Goal: Find specific page/section: Locate a particular part of the current website

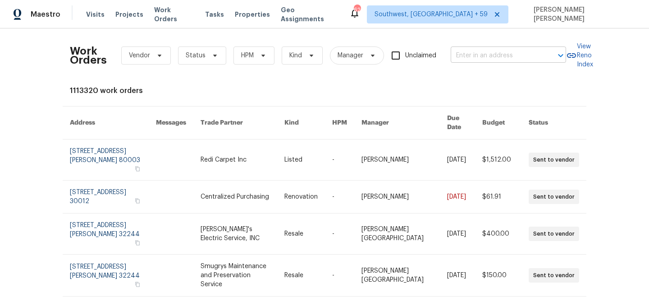
click at [472, 55] on input "text" at bounding box center [496, 56] width 90 height 14
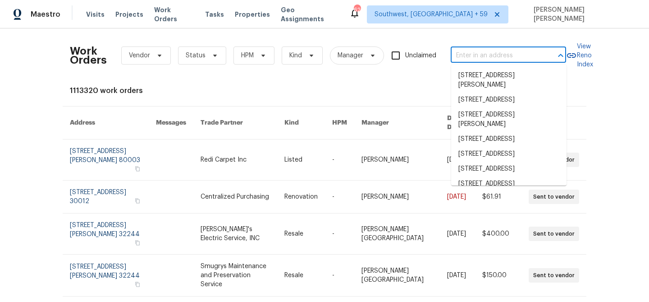
paste input "[STREET_ADDRESS]"
type input "[STREET_ADDRESS]"
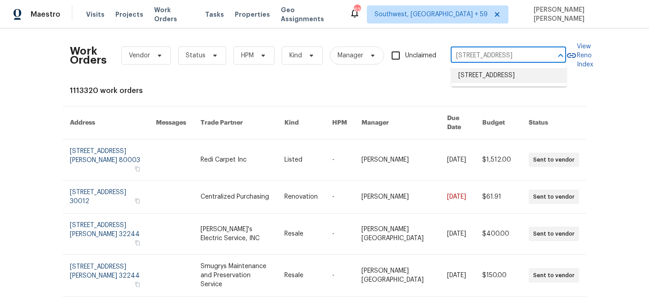
click at [477, 69] on li "[STREET_ADDRESS]" at bounding box center [508, 75] width 115 height 15
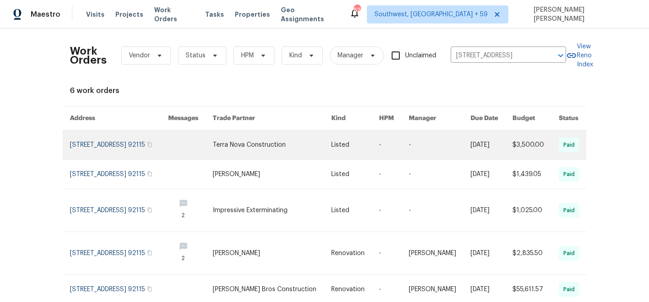
click at [483, 140] on link at bounding box center [492, 144] width 42 height 29
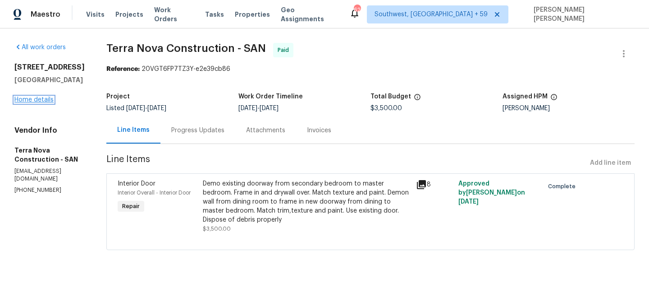
click at [42, 101] on link "Home details" at bounding box center [33, 99] width 39 height 6
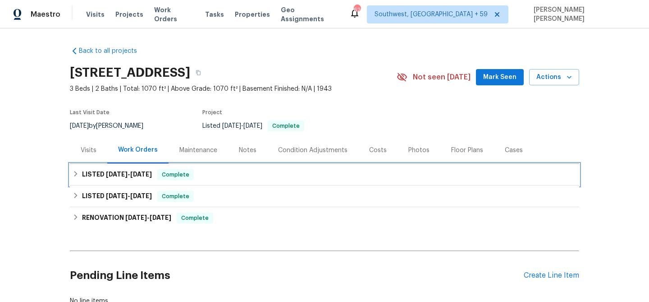
click at [167, 178] on span "Complete" at bounding box center [175, 174] width 35 height 9
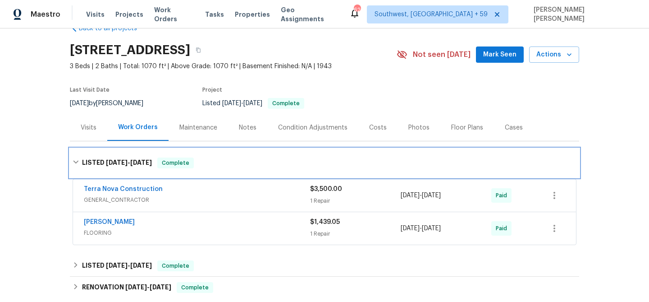
scroll to position [38, 0]
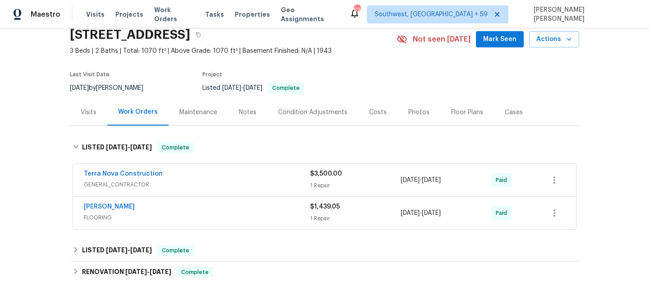
click at [265, 220] on span "FLOORING" at bounding box center [197, 217] width 226 height 9
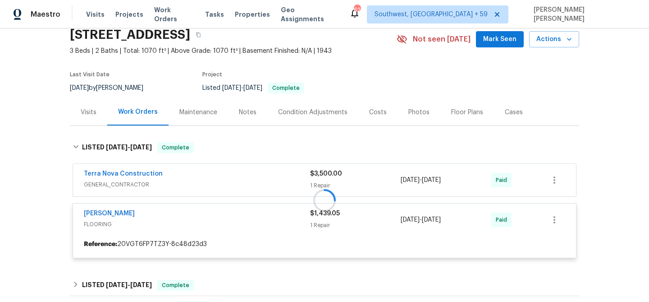
click at [272, 183] on div at bounding box center [324, 200] width 509 height 134
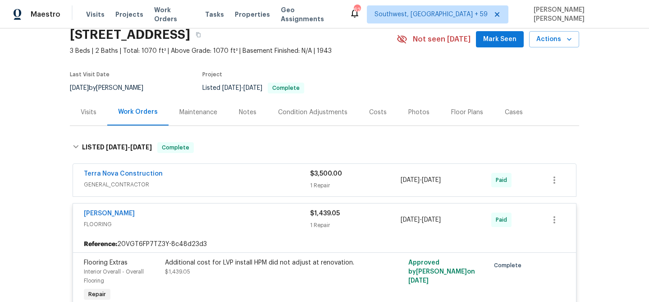
click at [273, 174] on div "Terra Nova Construction" at bounding box center [197, 174] width 226 height 11
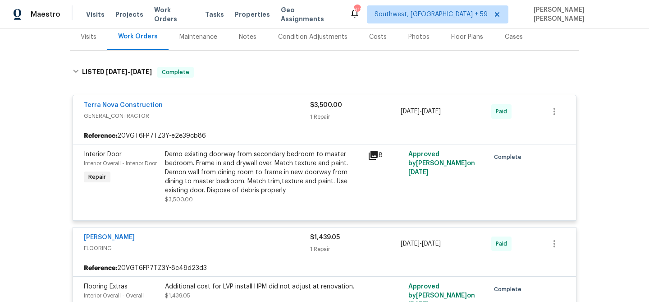
scroll to position [111, 0]
